Goal: Use online tool/utility: Utilize a website feature to perform a specific function

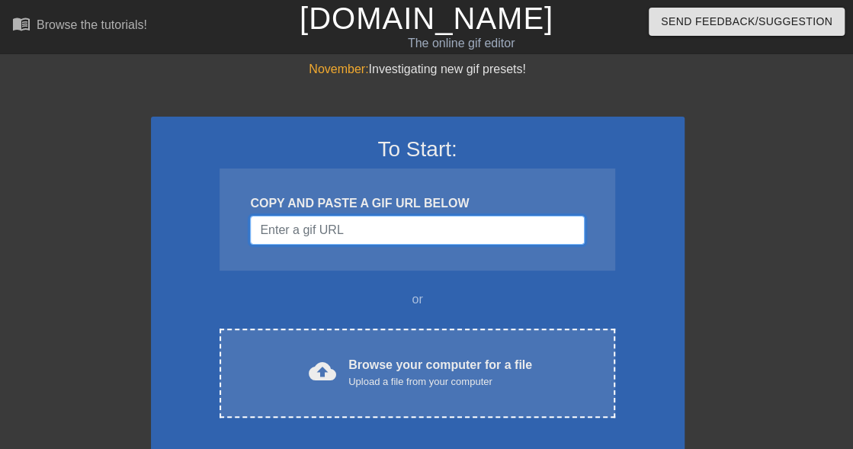
paste input "[URL][DOMAIN_NAME]"
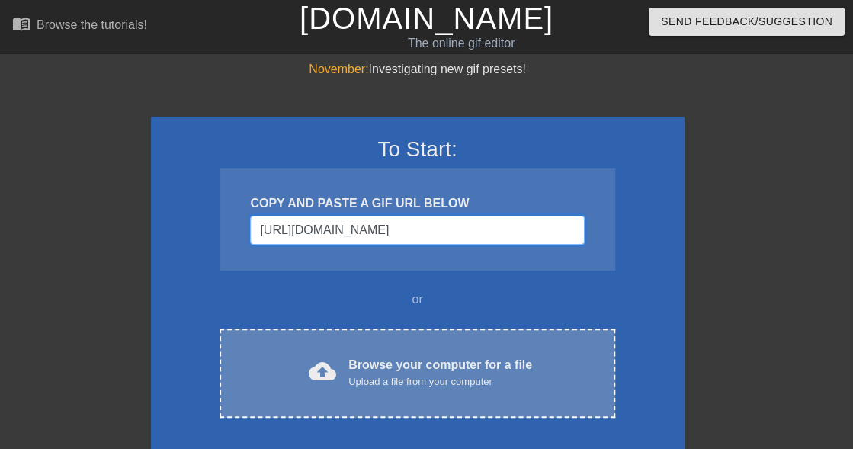
scroll to position [0, 198]
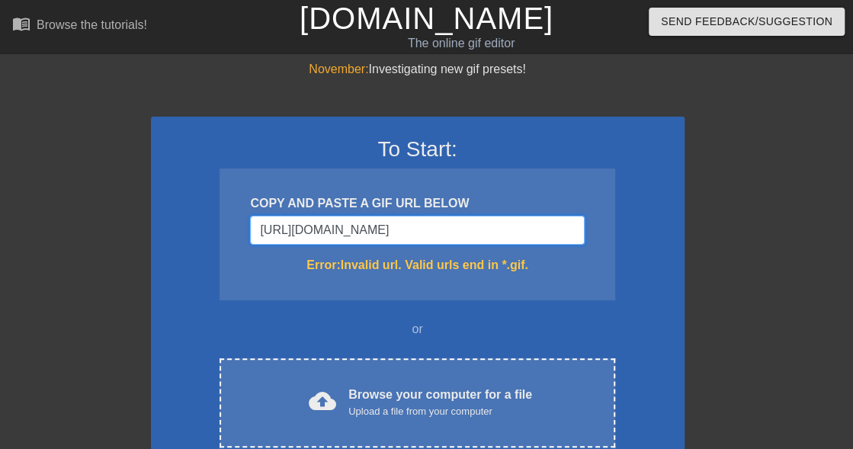
type input "[URL][DOMAIN_NAME]"
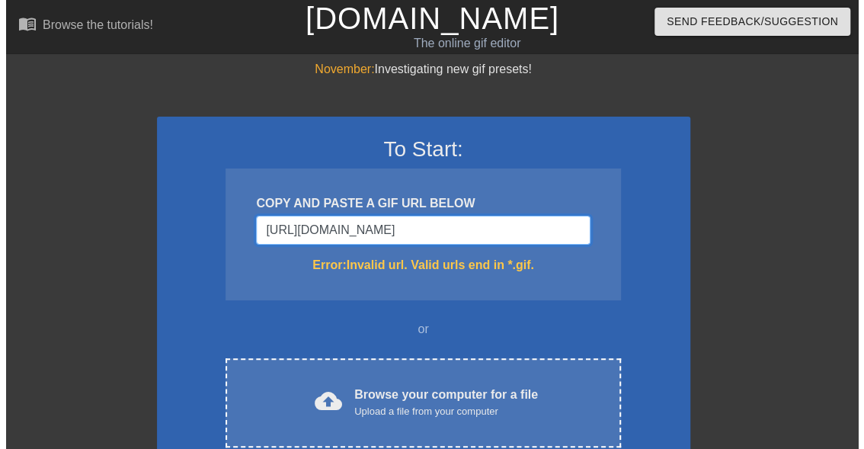
scroll to position [0, 0]
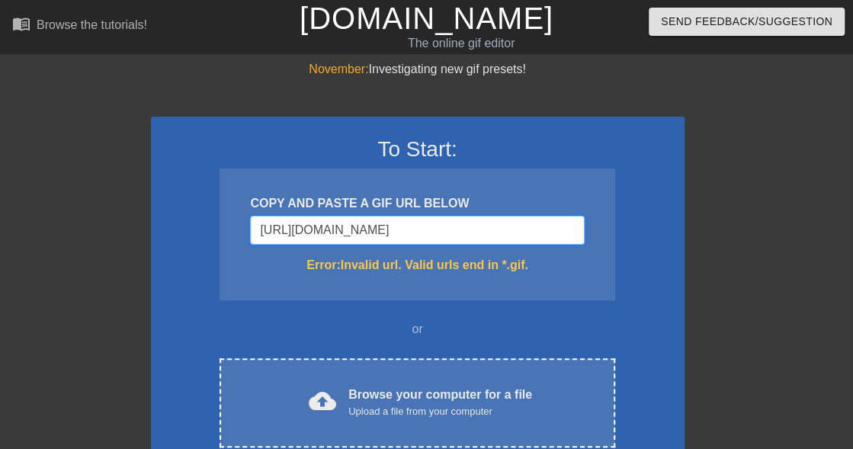
click at [380, 224] on input "[URL][DOMAIN_NAME]" at bounding box center [417, 230] width 334 height 29
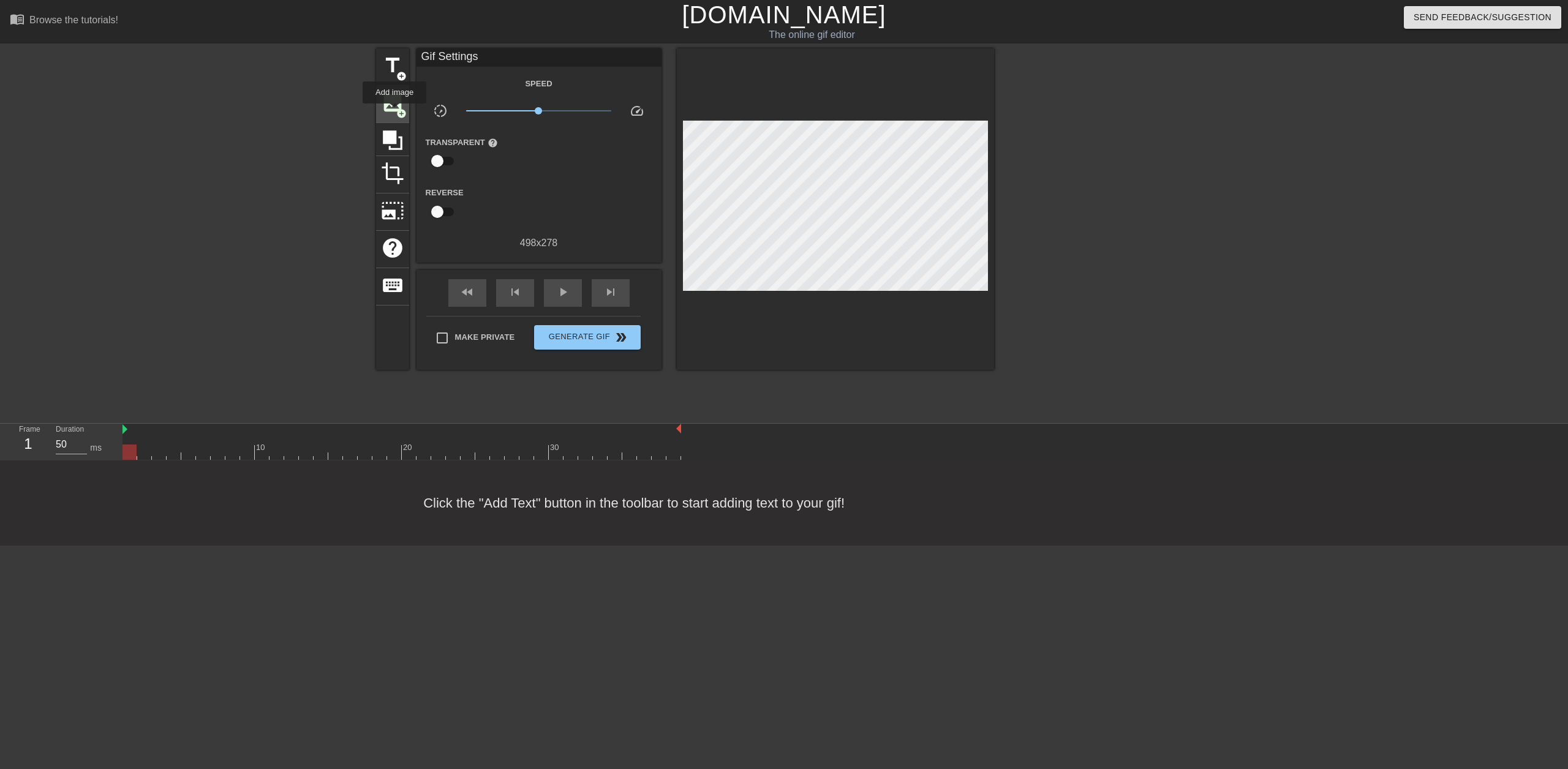
click at [395, 112] on span "image" at bounding box center [392, 103] width 23 height 23
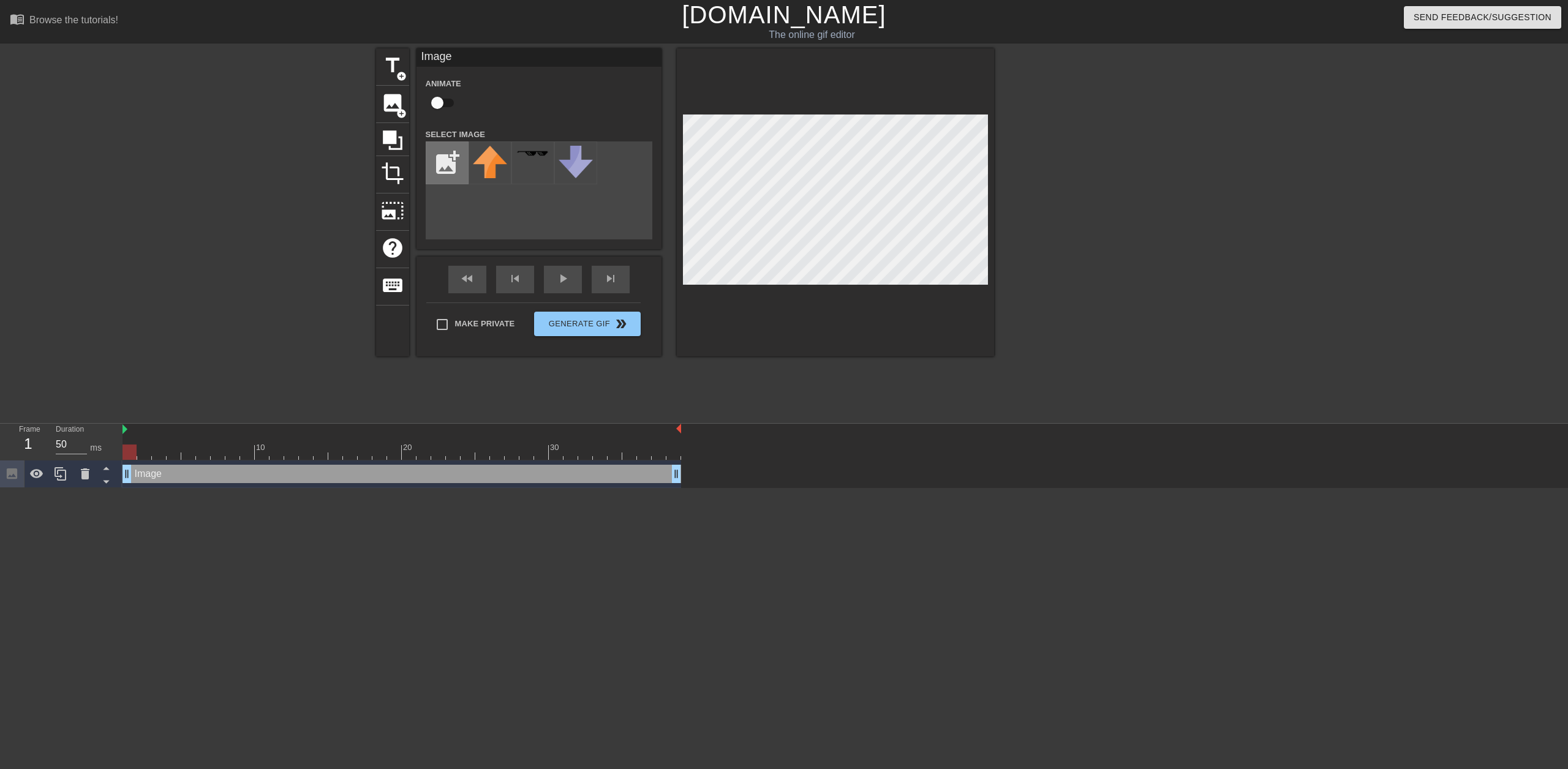
click at [456, 176] on input "file" at bounding box center [447, 163] width 42 height 42
type input "C:\fakepath\Untitledvp.png"
click at [492, 176] on div at bounding box center [489, 162] width 43 height 43
click at [453, 96] on input "checkbox" at bounding box center [437, 103] width 70 height 23
checkbox input "true"
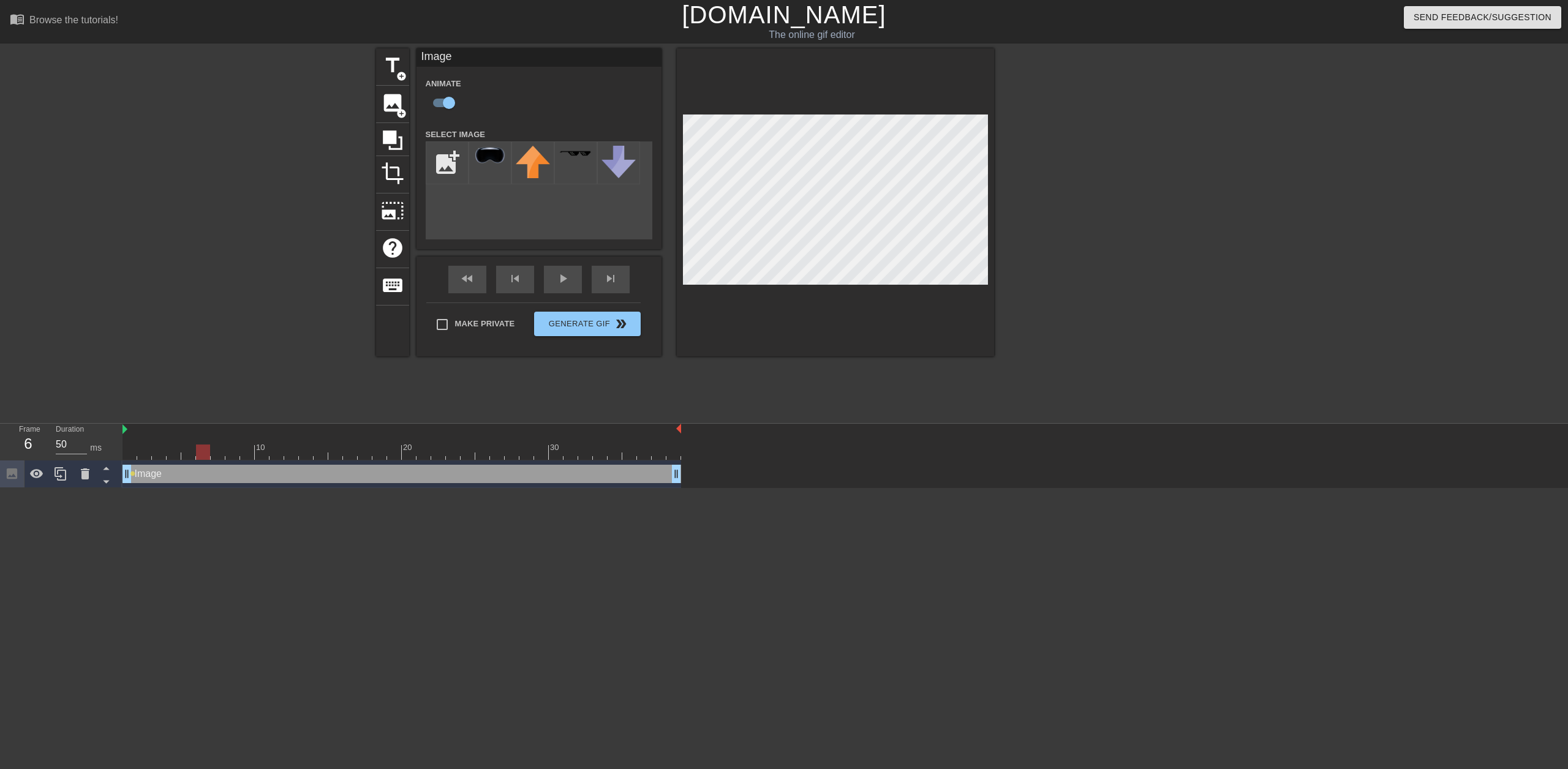
drag, startPoint x: 134, startPoint y: 445, endPoint x: 374, endPoint y: 436, distance: 240.2
click at [210, 360] on div at bounding box center [203, 452] width 14 height 15
drag, startPoint x: 208, startPoint y: 450, endPoint x: 372, endPoint y: 452, distance: 164.0
click at [372, 360] on div at bounding box center [379, 452] width 14 height 15
drag, startPoint x: 383, startPoint y: 454, endPoint x: 477, endPoint y: 454, distance: 94.0
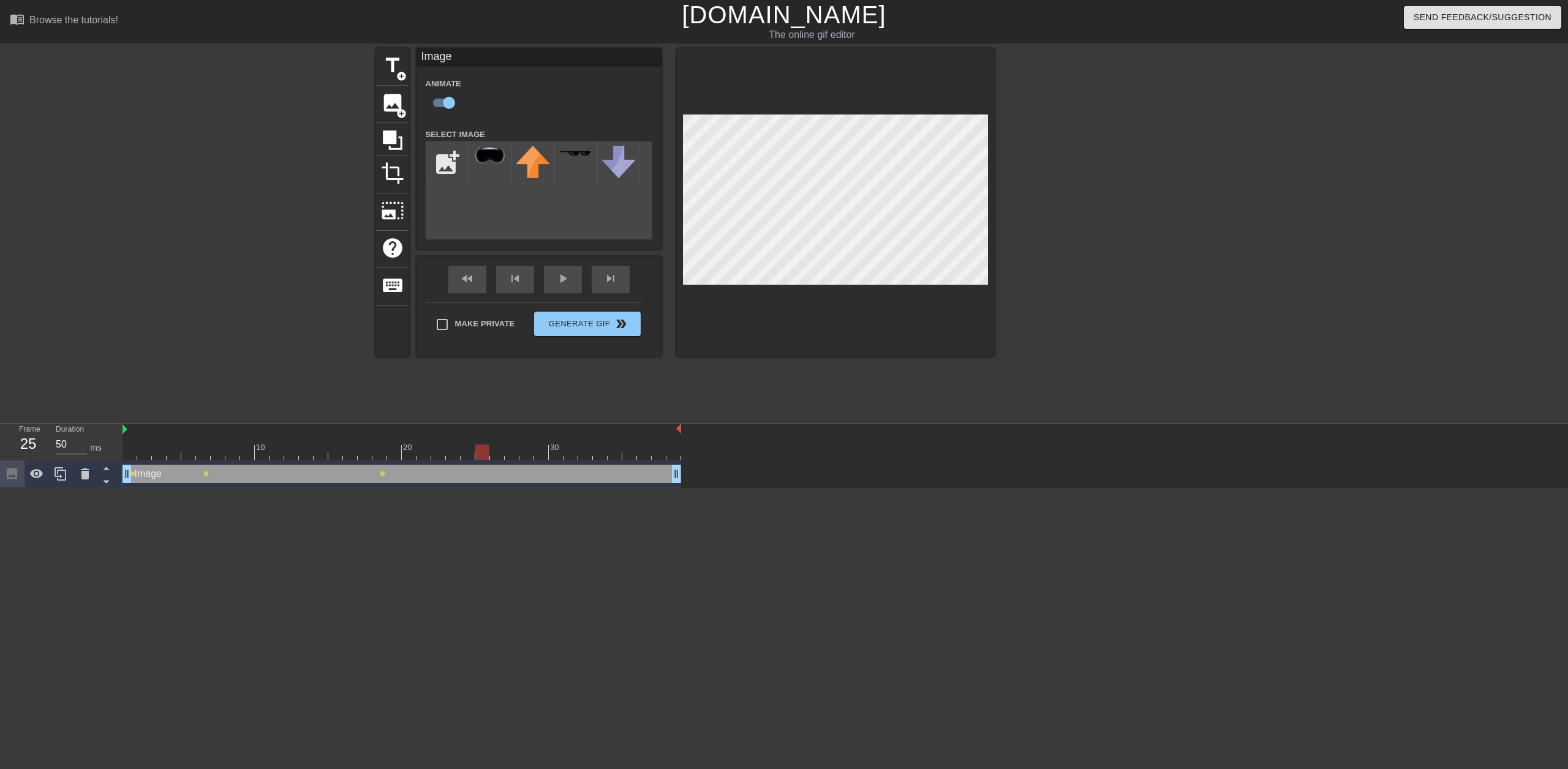
click at [477, 360] on div at bounding box center [482, 452] width 14 height 15
drag, startPoint x: 480, startPoint y: 450, endPoint x: 446, endPoint y: 458, distance: 34.9
click at [446, 360] on div at bounding box center [453, 452] width 14 height 15
drag, startPoint x: 471, startPoint y: 451, endPoint x: 520, endPoint y: 452, distance: 49.0
click at [520, 360] on div at bounding box center [526, 452] width 14 height 15
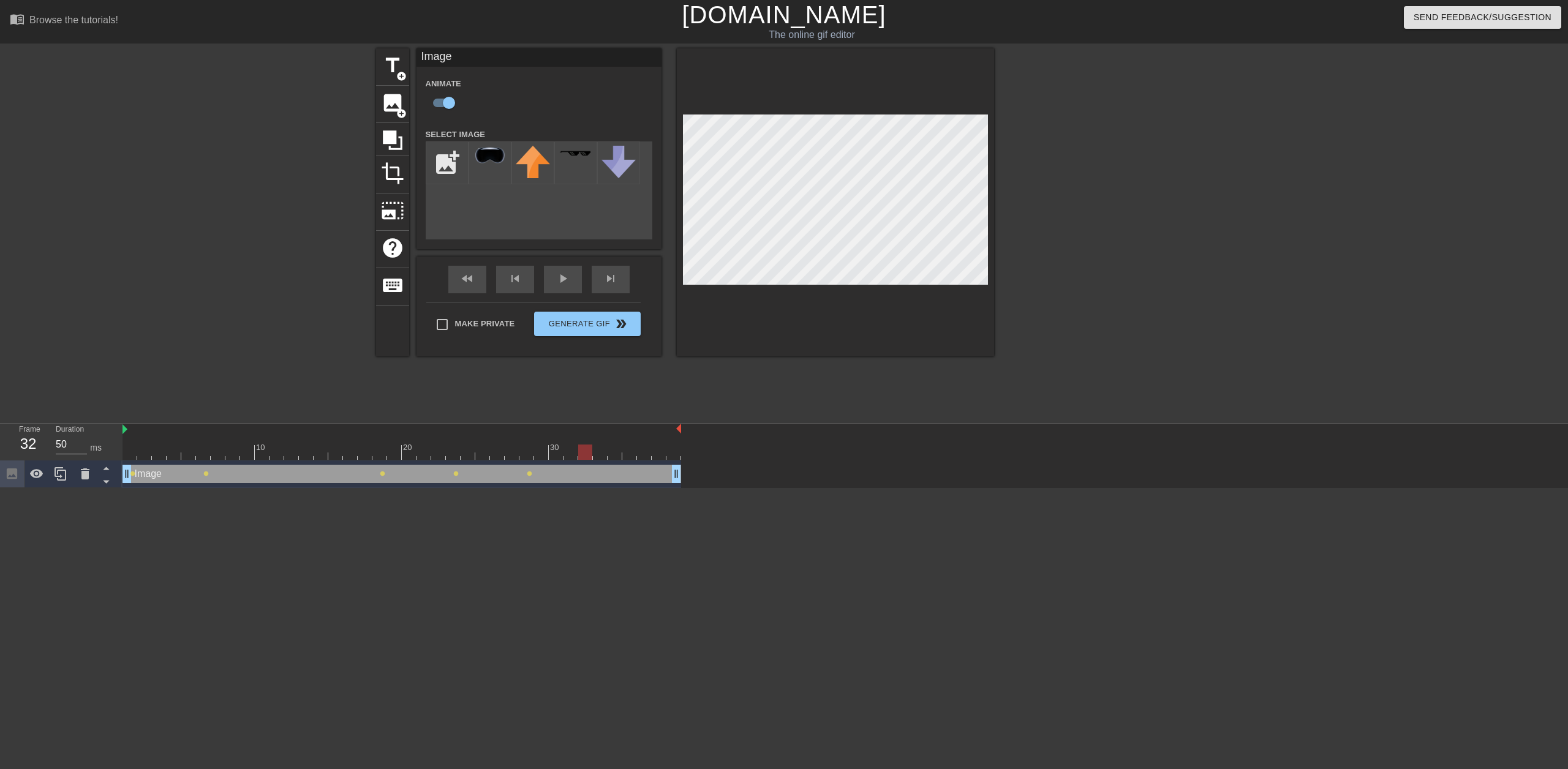
drag, startPoint x: 529, startPoint y: 448, endPoint x: 611, endPoint y: 452, distance: 82.1
click at [592, 360] on div at bounding box center [585, 452] width 14 height 15
drag, startPoint x: 616, startPoint y: 451, endPoint x: 739, endPoint y: 288, distance: 204.2
click at [685, 360] on div "10 20 30 Image drag_handle drag_handle lens lens lens lens lens lens" at bounding box center [845, 456] width 1445 height 64
click at [133, 360] on span "lens" at bounding box center [133, 473] width 6 height 6
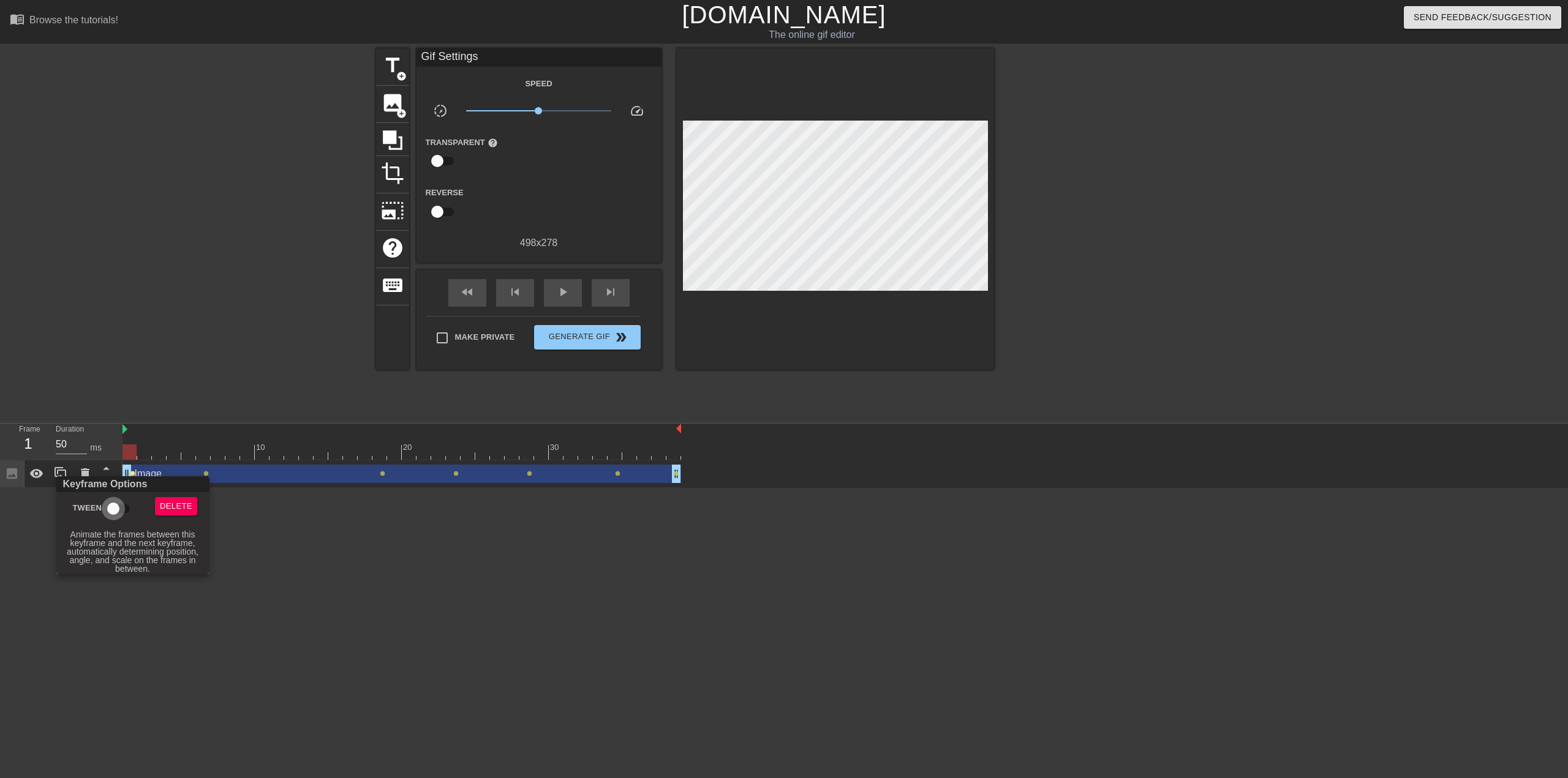
drag, startPoint x: 116, startPoint y: 510, endPoint x: 231, endPoint y: 475, distance: 120.2
click at [116, 360] on input "Tween" at bounding box center [113, 509] width 70 height 23
checkbox input "true"
click at [226, 360] on div at bounding box center [784, 389] width 1568 height 778
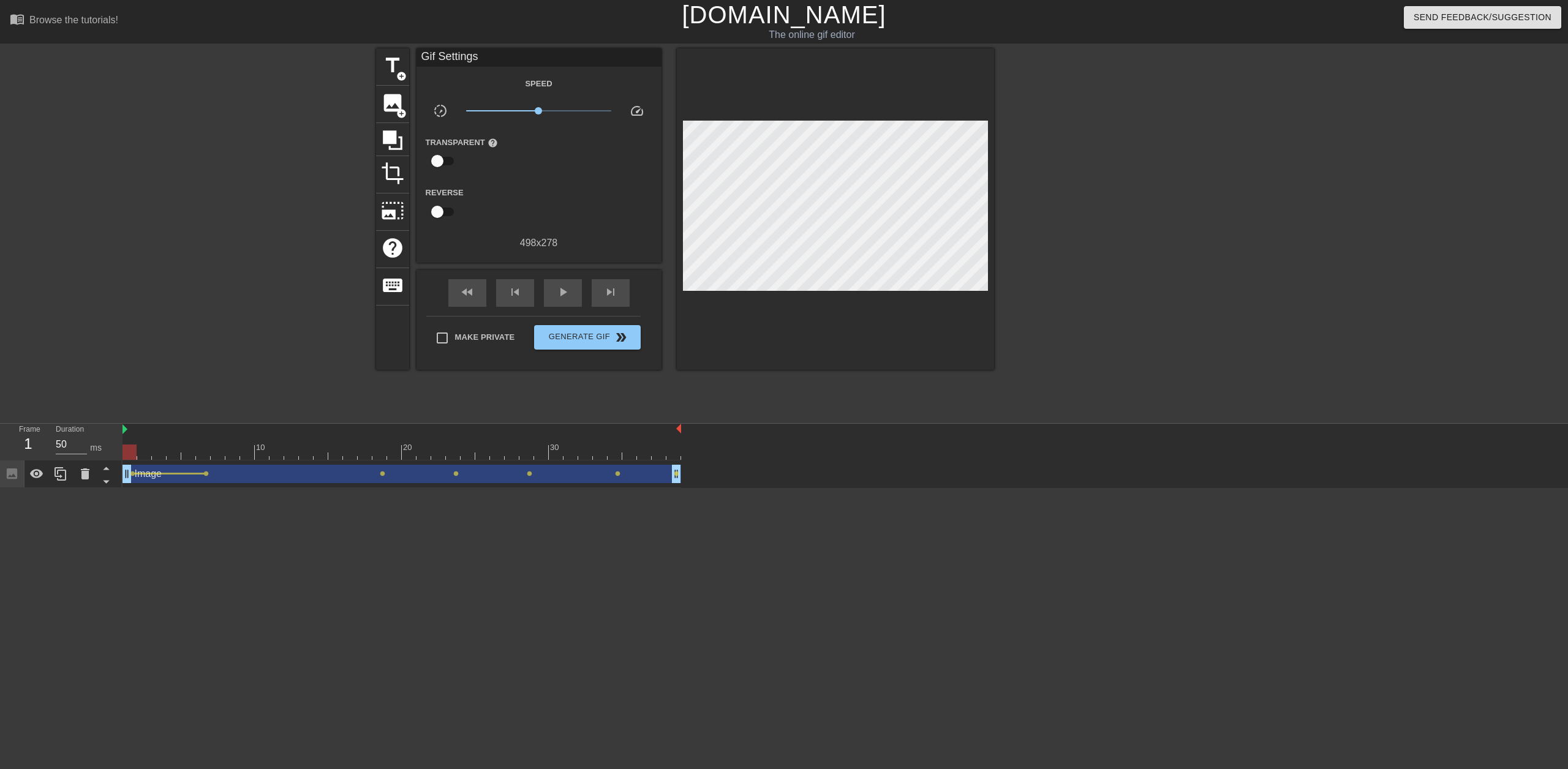
click at [206, 360] on div "Image drag_handle drag_handle" at bounding box center [401, 473] width 559 height 18
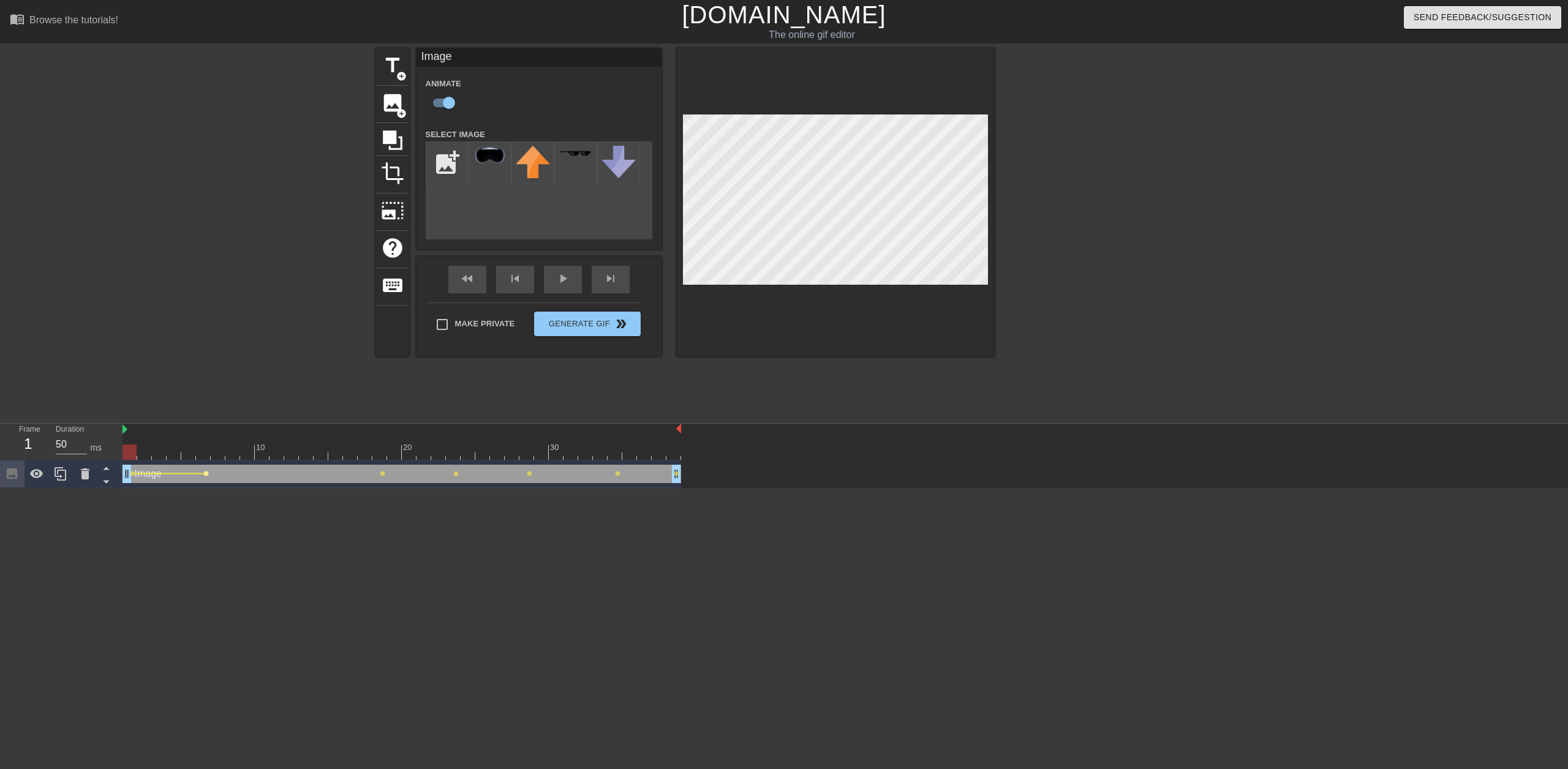
click at [207, 360] on span "lens" at bounding box center [206, 473] width 6 height 6
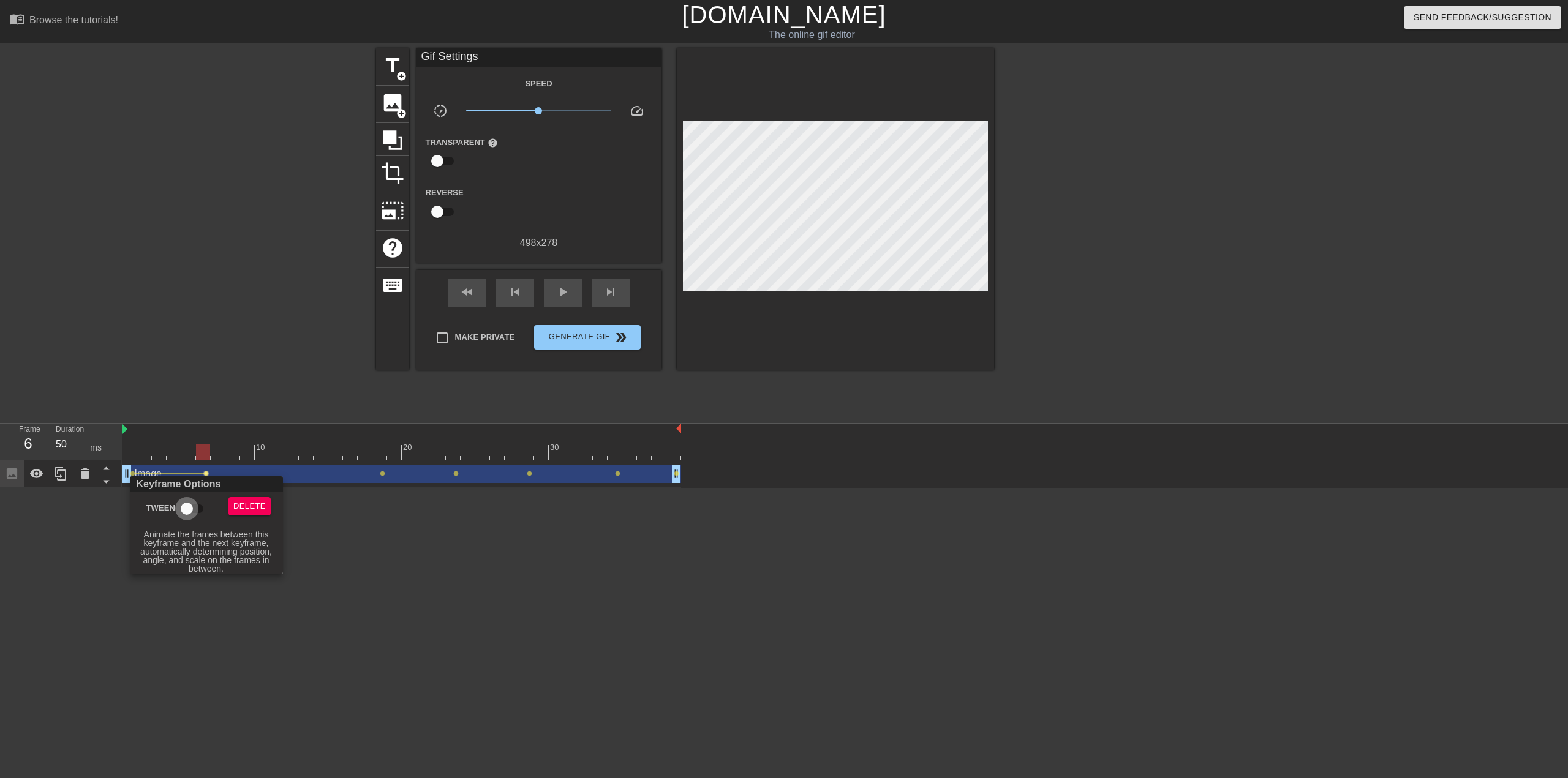
click at [196, 360] on input "Tween" at bounding box center [186, 509] width 70 height 23
checkbox input "true"
click at [357, 360] on div at bounding box center [784, 389] width 1568 height 778
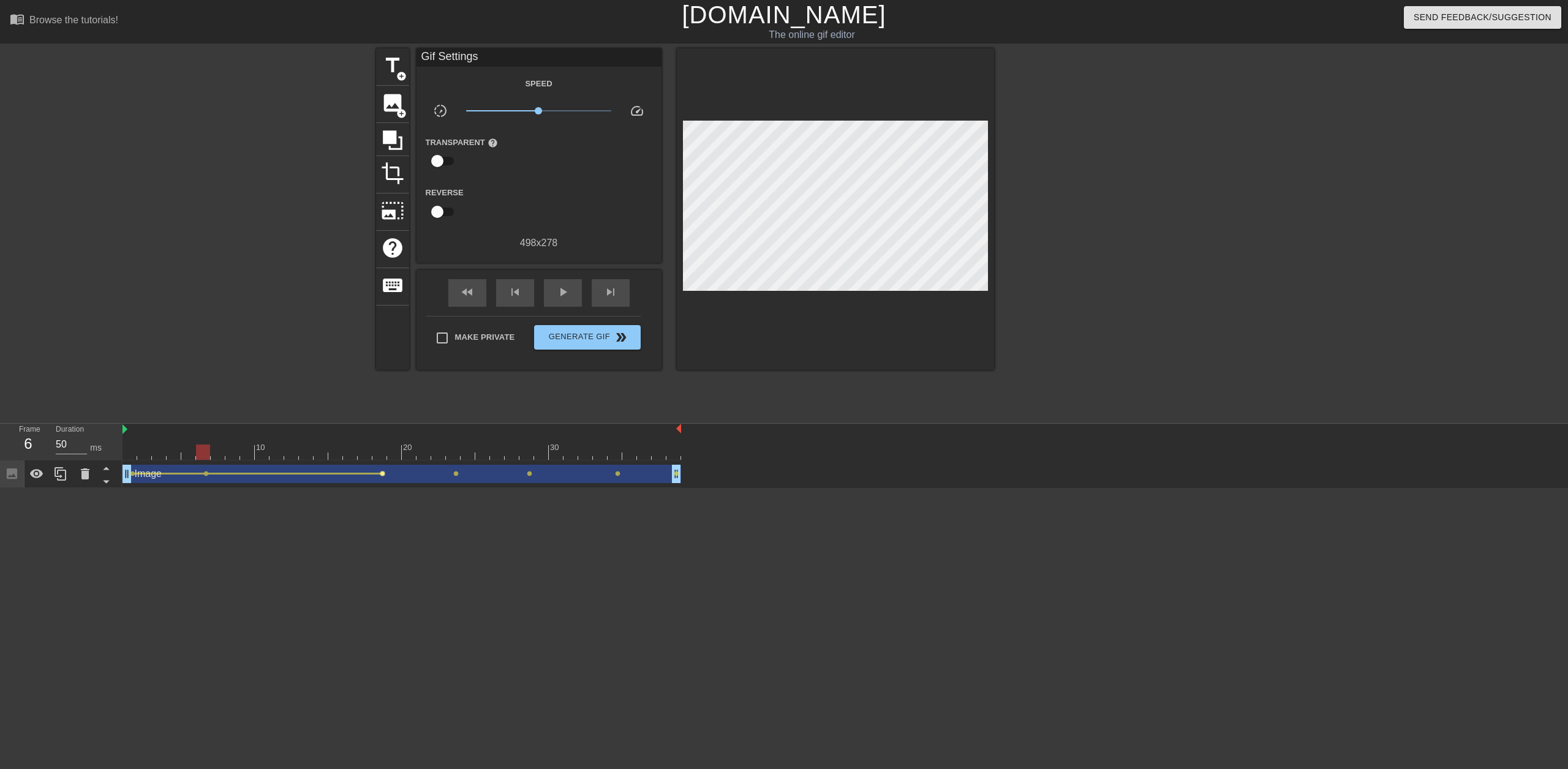
click at [383, 360] on span "lens" at bounding box center [382, 473] width 6 height 6
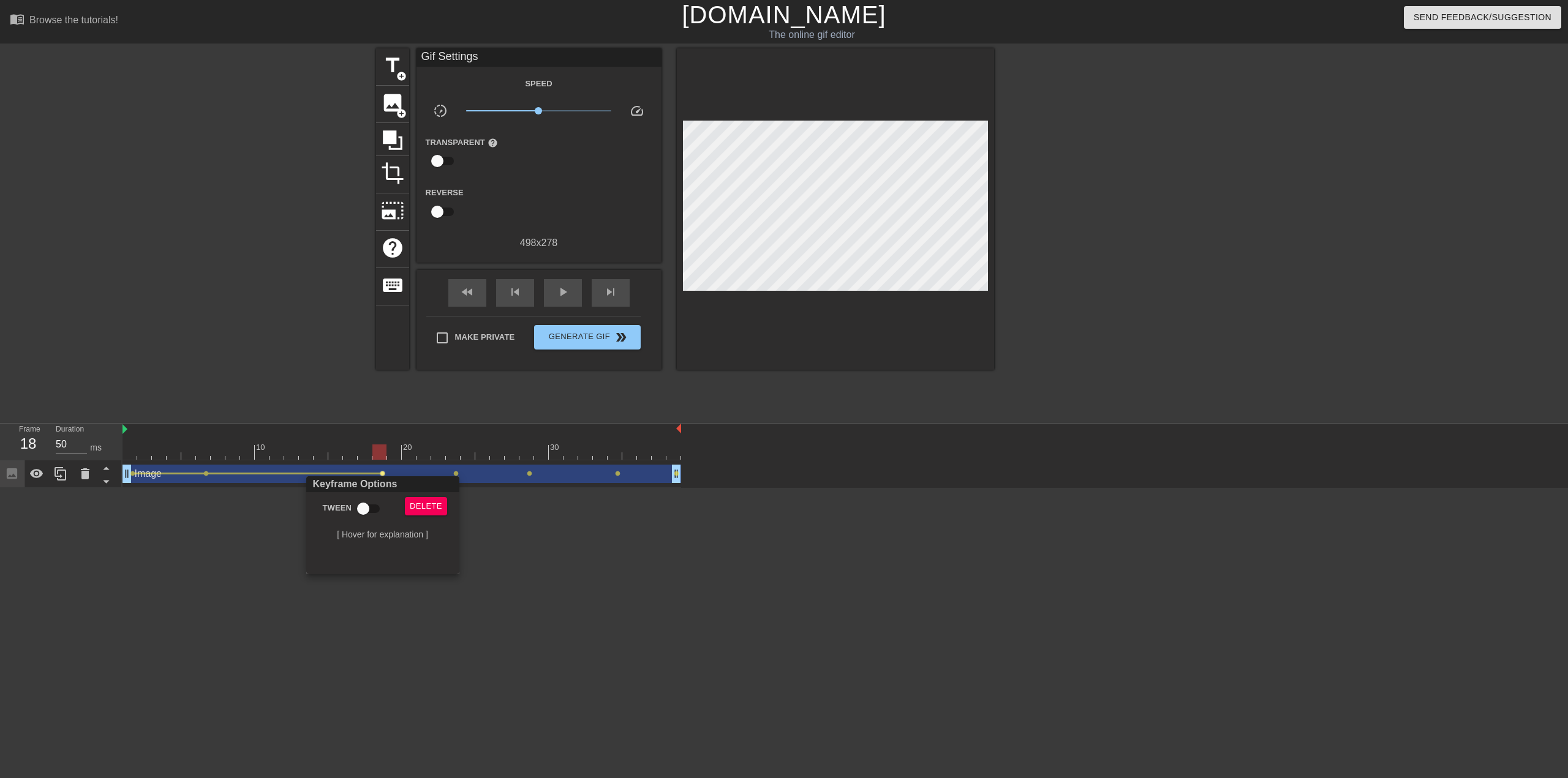
click at [360, 360] on div "Tween" at bounding box center [350, 511] width 92 height 28
click at [362, 360] on input "Tween" at bounding box center [362, 509] width 70 height 23
checkbox input "true"
click at [463, 360] on div at bounding box center [784, 389] width 1568 height 778
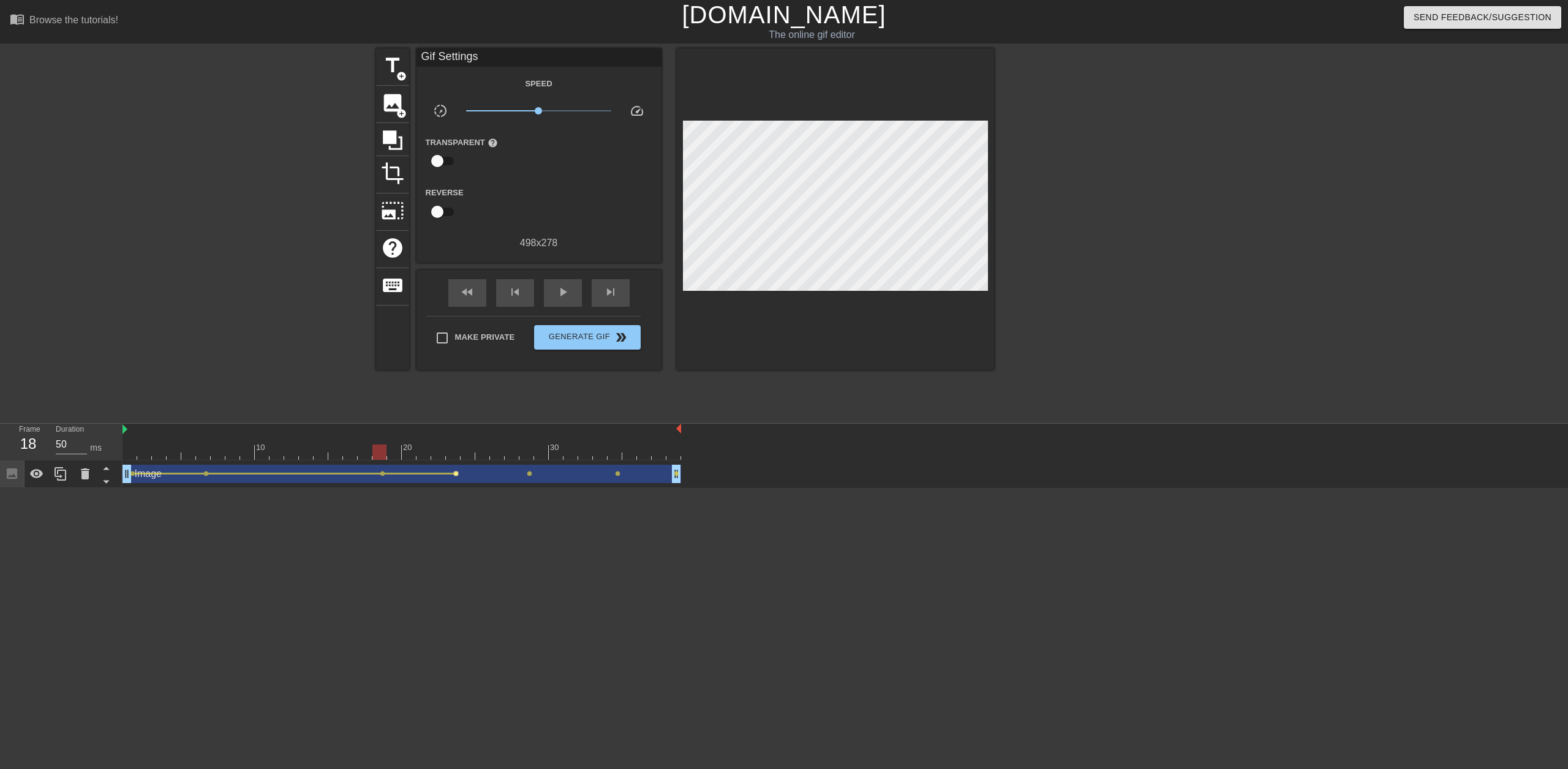
click at [454, 360] on span "lens" at bounding box center [456, 473] width 6 height 6
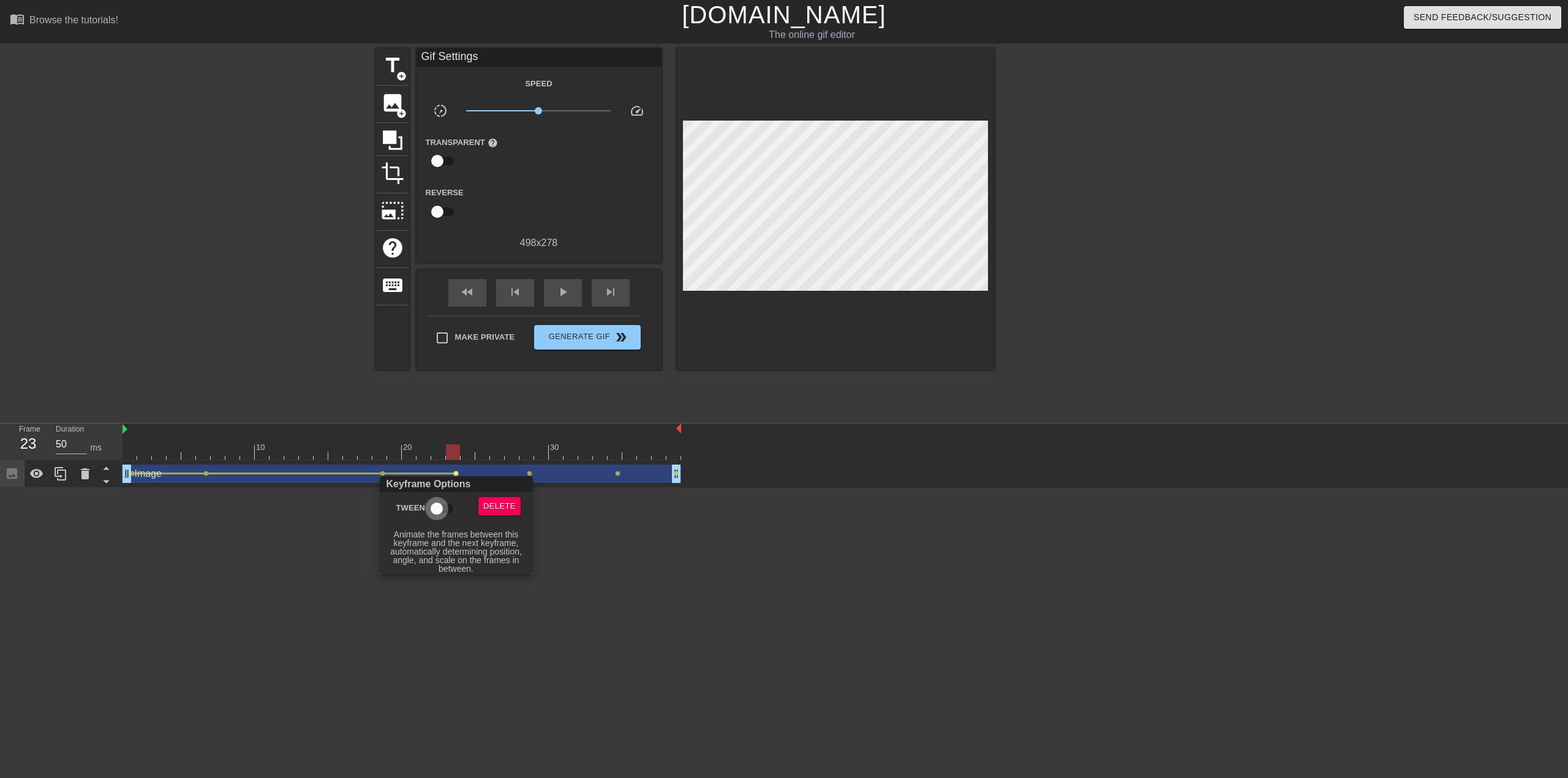
click at [433, 360] on input "Tween" at bounding box center [436, 509] width 70 height 23
checkbox input "true"
click at [539, 360] on div at bounding box center [784, 389] width 1568 height 778
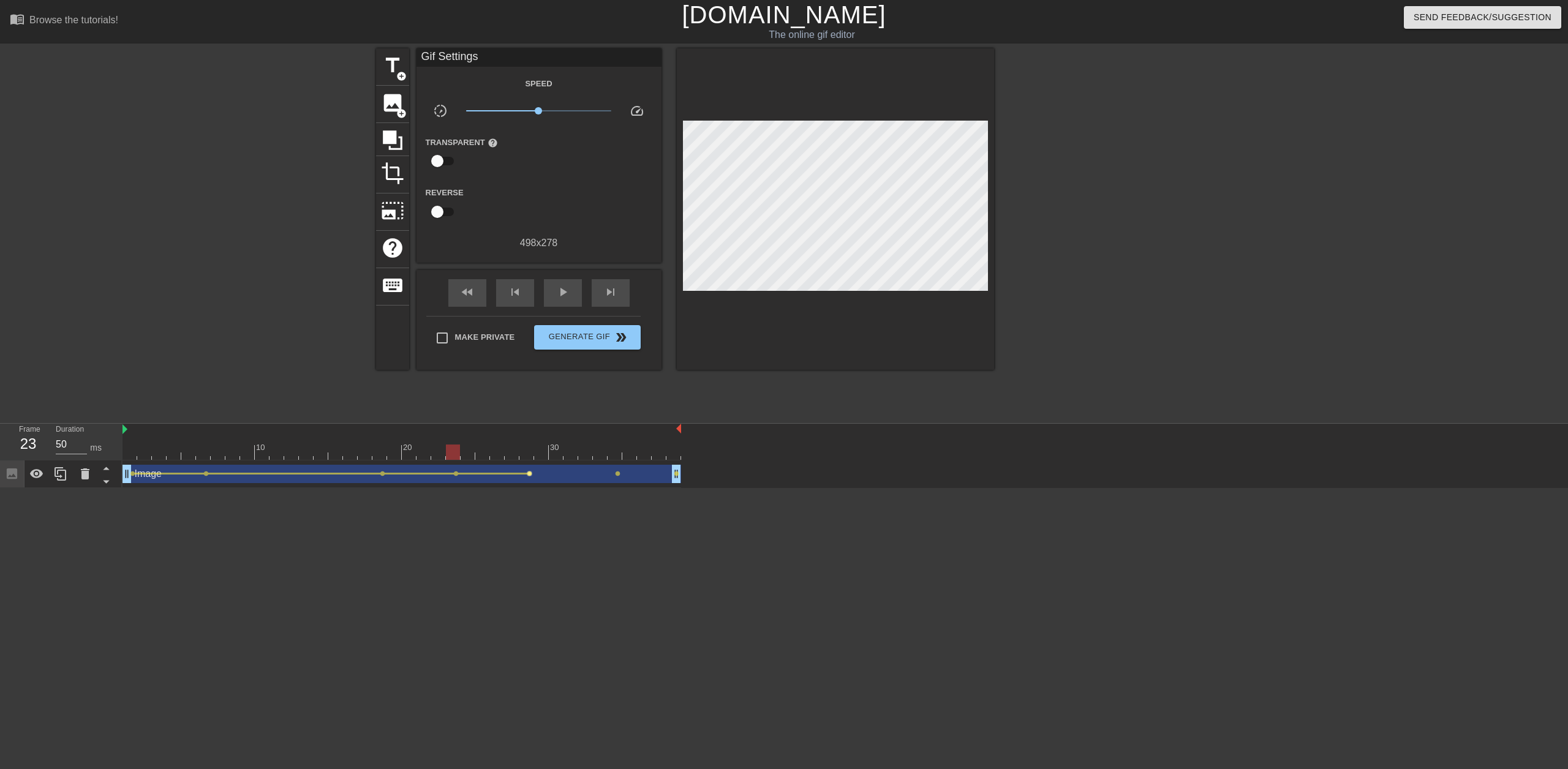
click at [528, 360] on span "lens" at bounding box center [529, 473] width 6 height 6
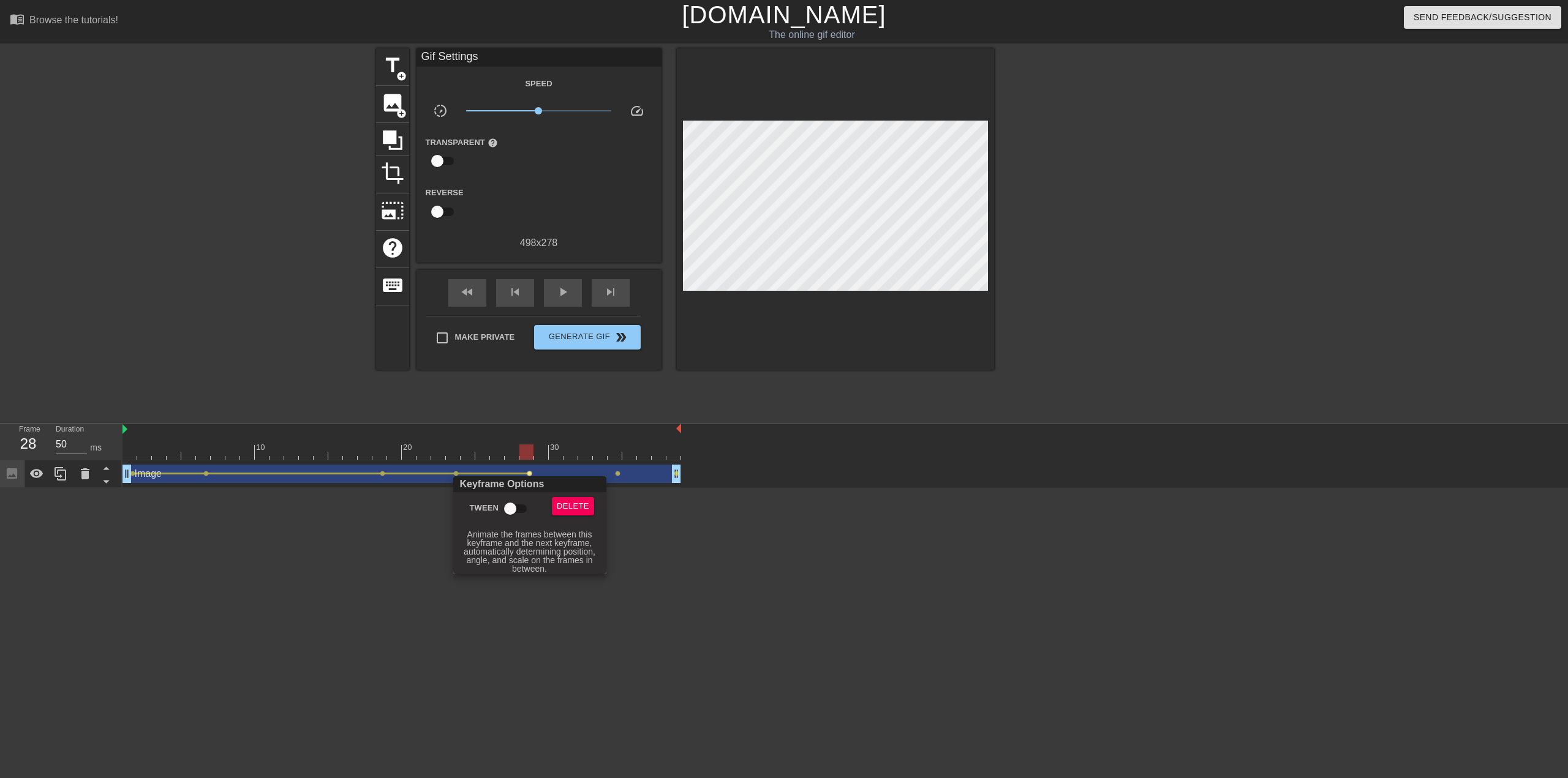
click at [514, 360] on input "Tween" at bounding box center [510, 509] width 70 height 23
checkbox input "true"
click at [606, 360] on div at bounding box center [784, 389] width 1568 height 778
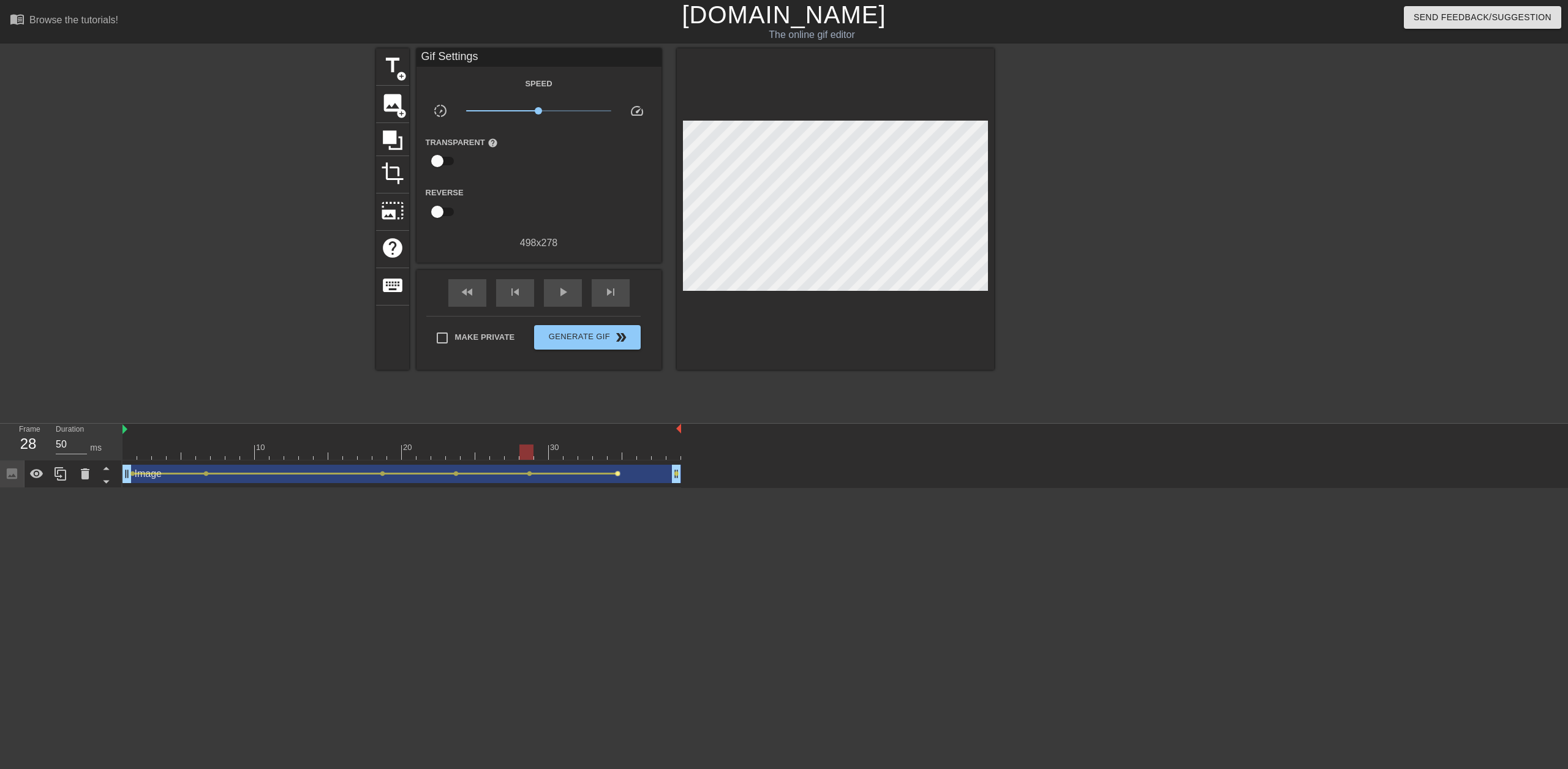
click at [617, 360] on span "lens" at bounding box center [617, 473] width 6 height 6
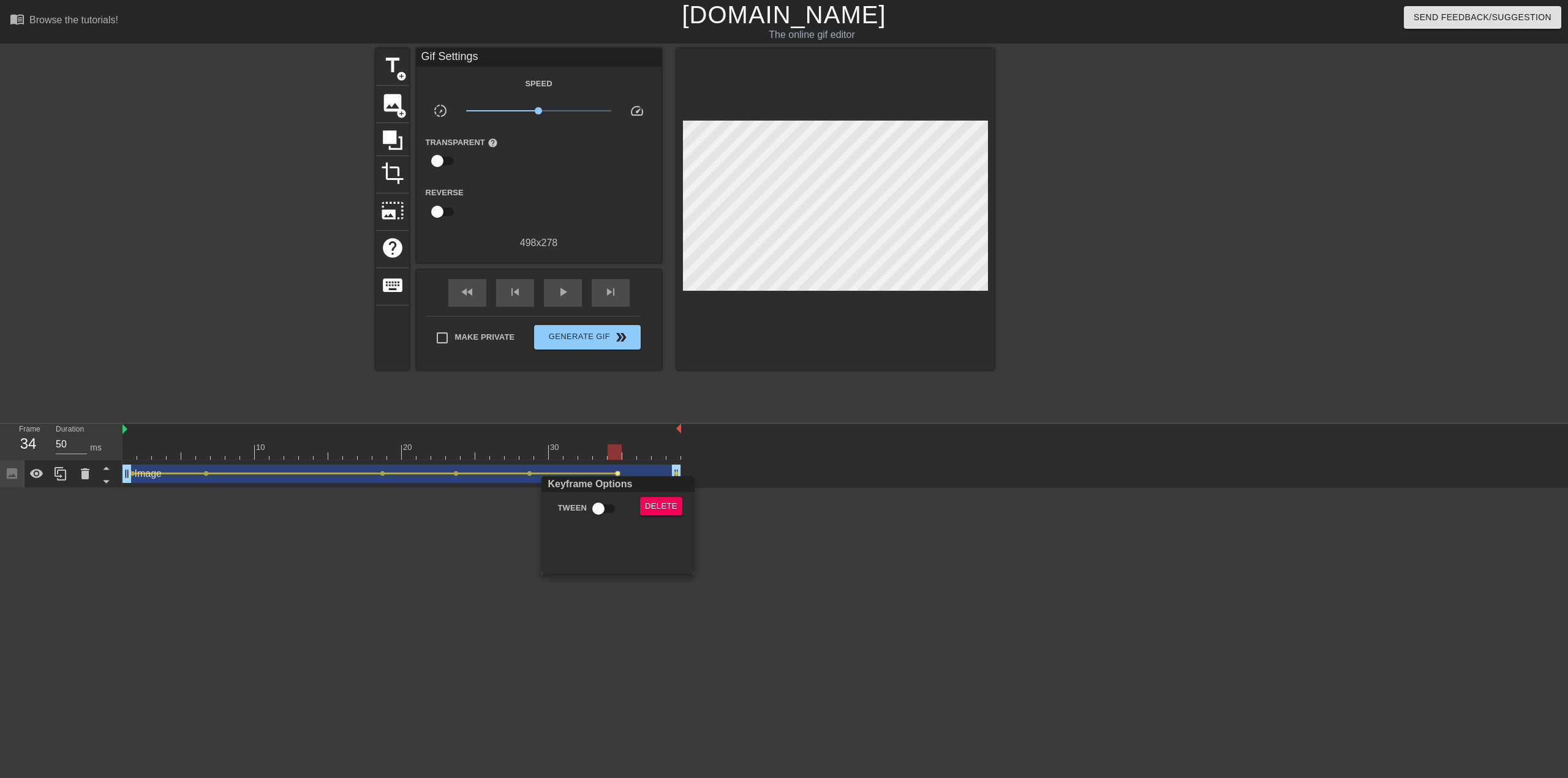
click at [601, 360] on input "Tween" at bounding box center [598, 509] width 70 height 23
checkbox input "true"
click at [596, 360] on div at bounding box center [784, 389] width 1568 height 778
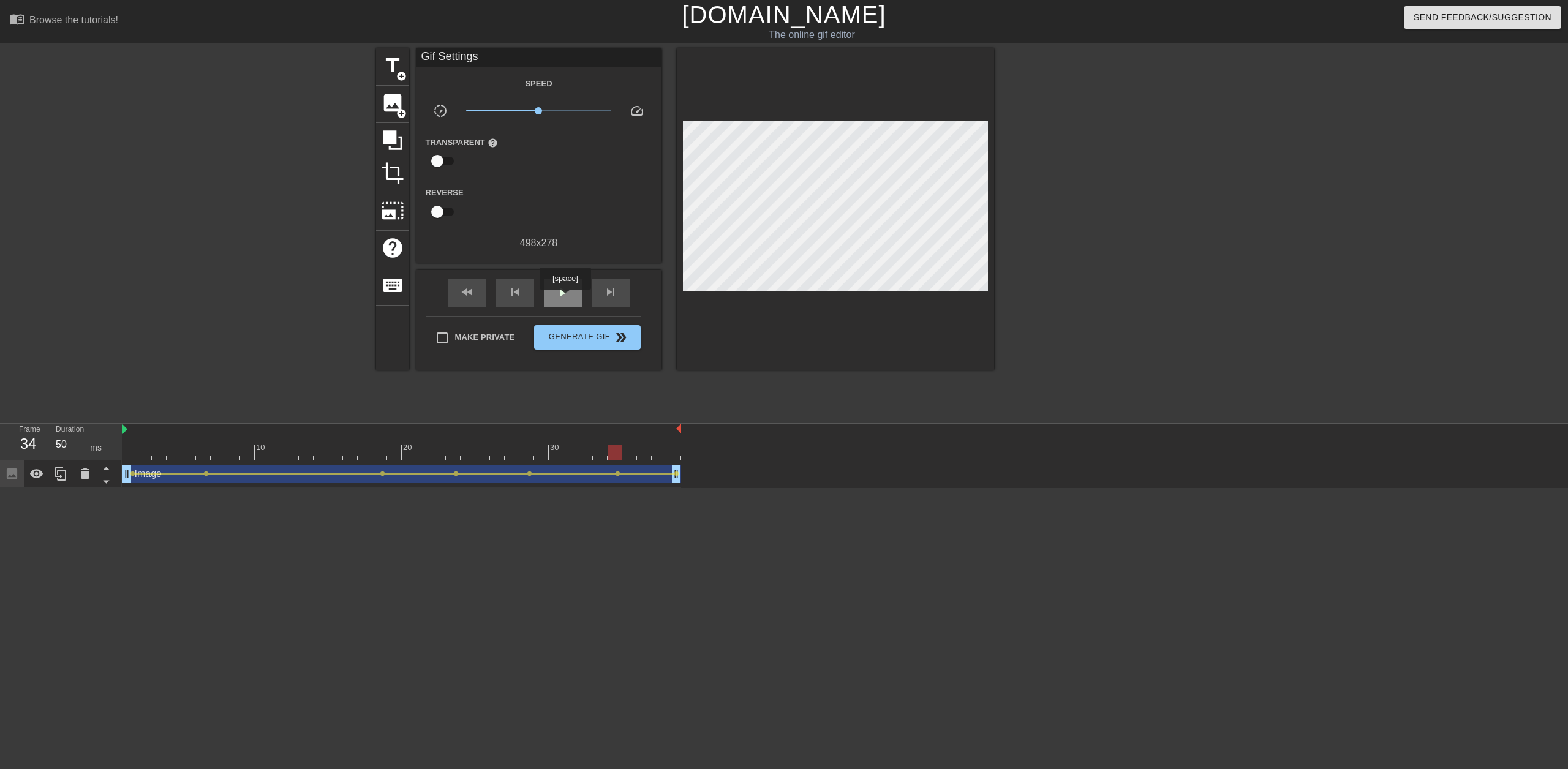
click at [565, 298] on span "play_arrow" at bounding box center [563, 292] width 14 height 14
click at [621, 340] on span "double_arrow" at bounding box center [621, 337] width 14 height 14
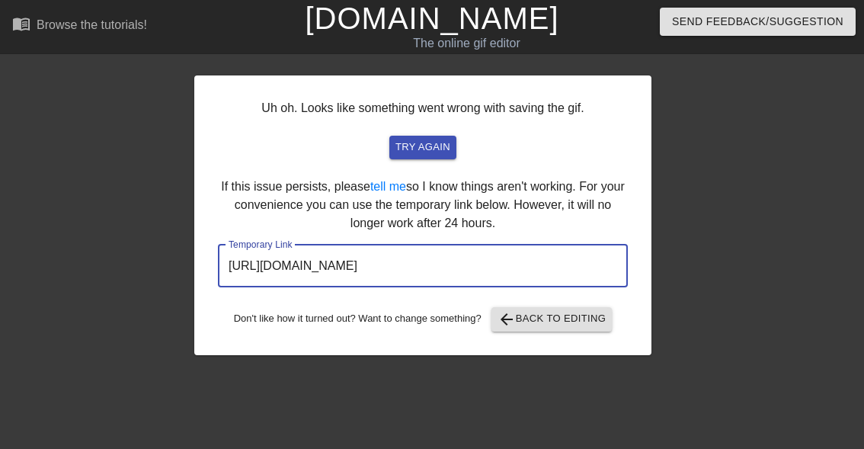
drag, startPoint x: 561, startPoint y: 277, endPoint x: 123, endPoint y: 272, distance: 438.2
click at [123, 272] on div "Uh oh. Looks like something went wrong with saving the gif. try again If this i…" at bounding box center [432, 207] width 864 height 295
